Goal: Task Accomplishment & Management: Manage account settings

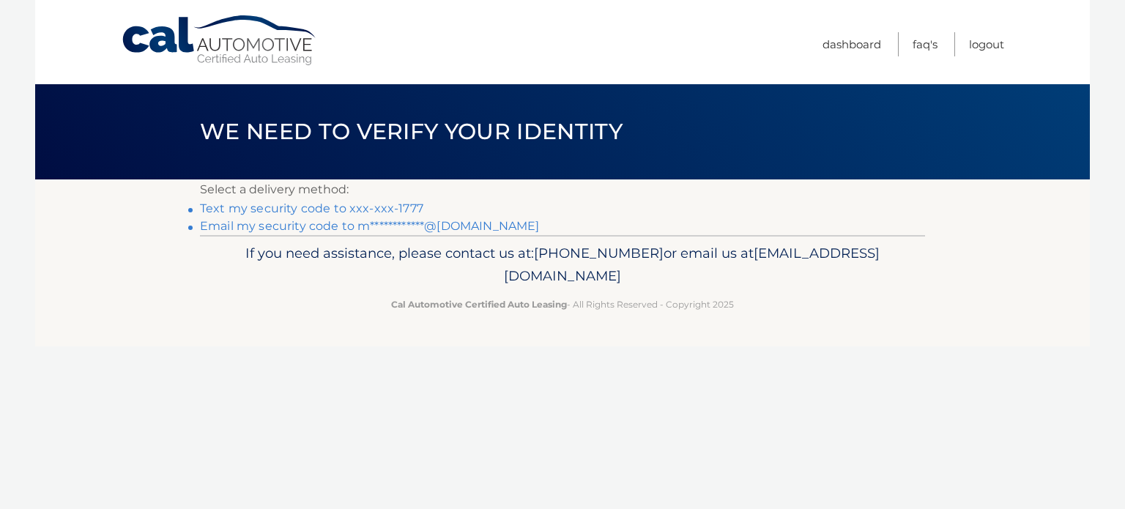
click at [357, 207] on link "Text my security code to xxx-xxx-1777" at bounding box center [311, 208] width 223 height 14
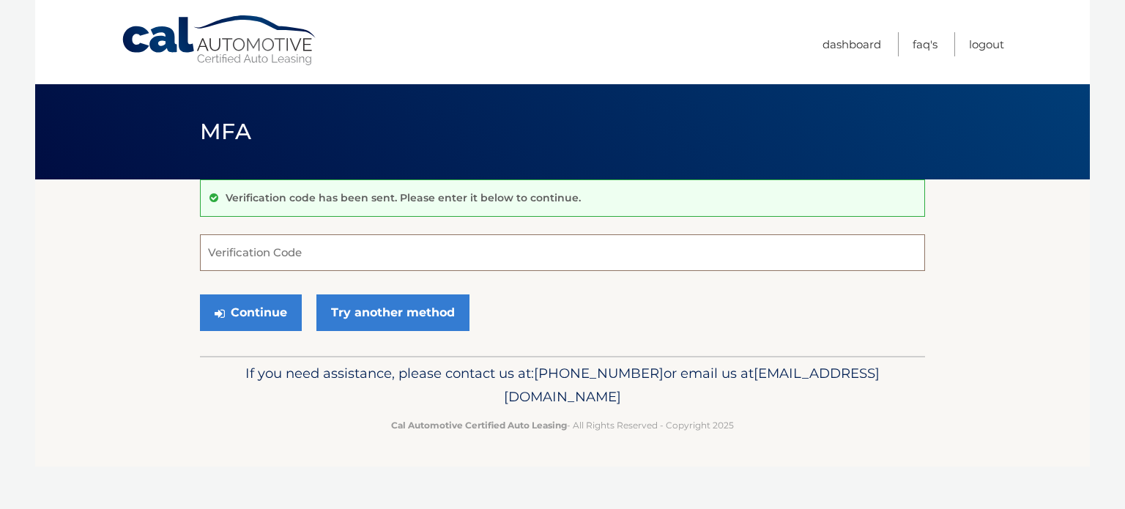
click at [362, 254] on input "Verification Code" at bounding box center [562, 252] width 725 height 37
type input "240181"
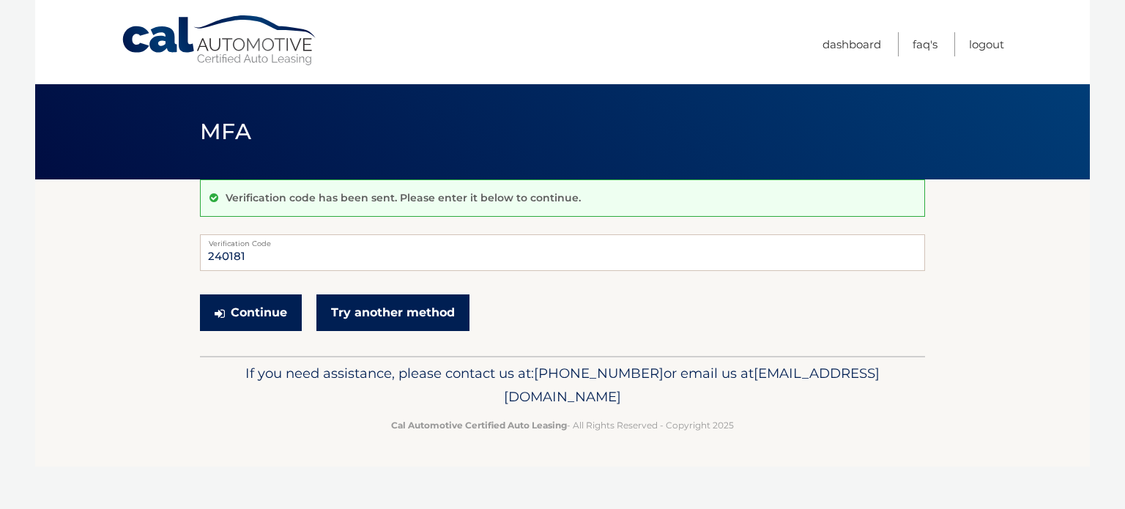
drag, startPoint x: 281, startPoint y: 313, endPoint x: 330, endPoint y: 293, distance: 52.9
click at [281, 314] on button "Continue" at bounding box center [251, 313] width 102 height 37
